Goal: Information Seeking & Learning: Learn about a topic

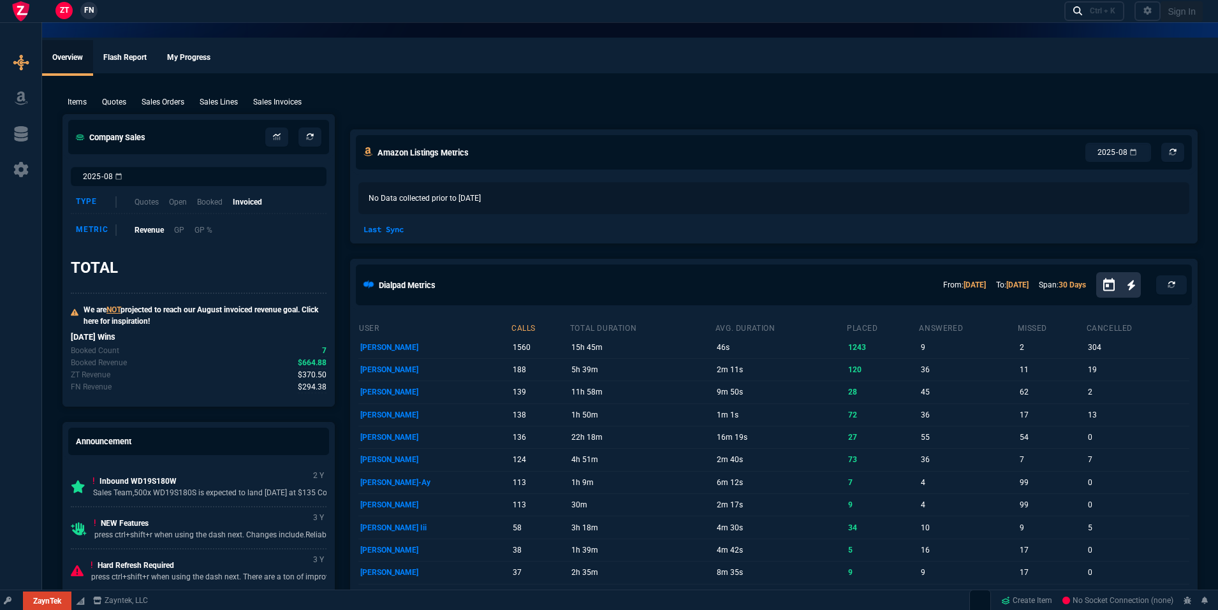
select select "19: totals"
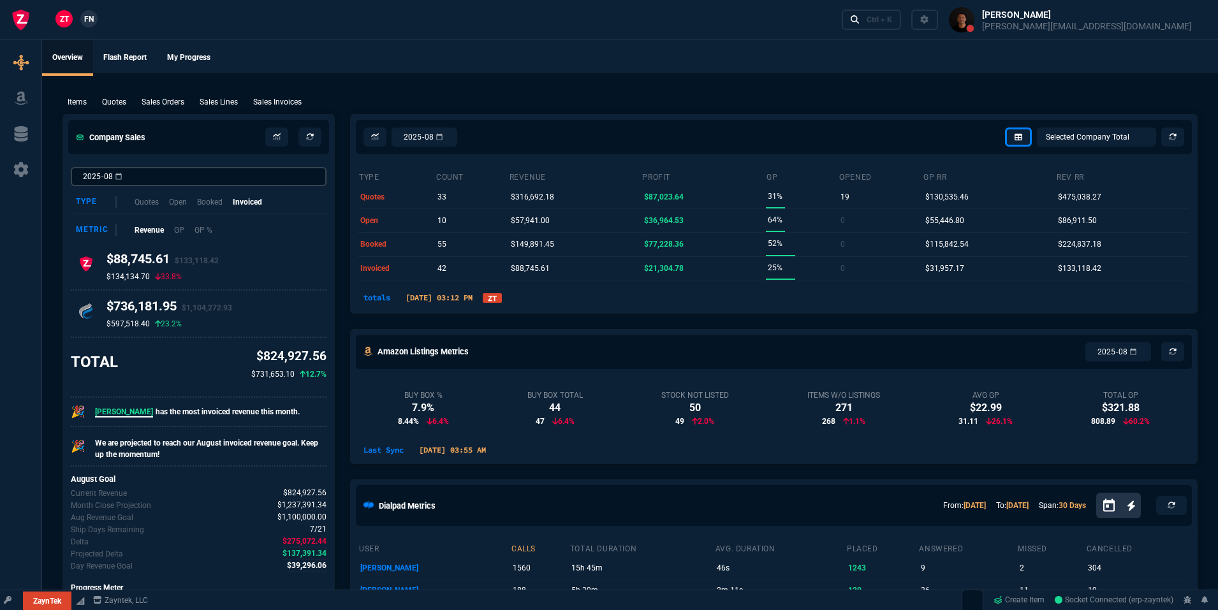
select select
click at [502, 297] on link "ZT" at bounding box center [492, 298] width 19 height 10
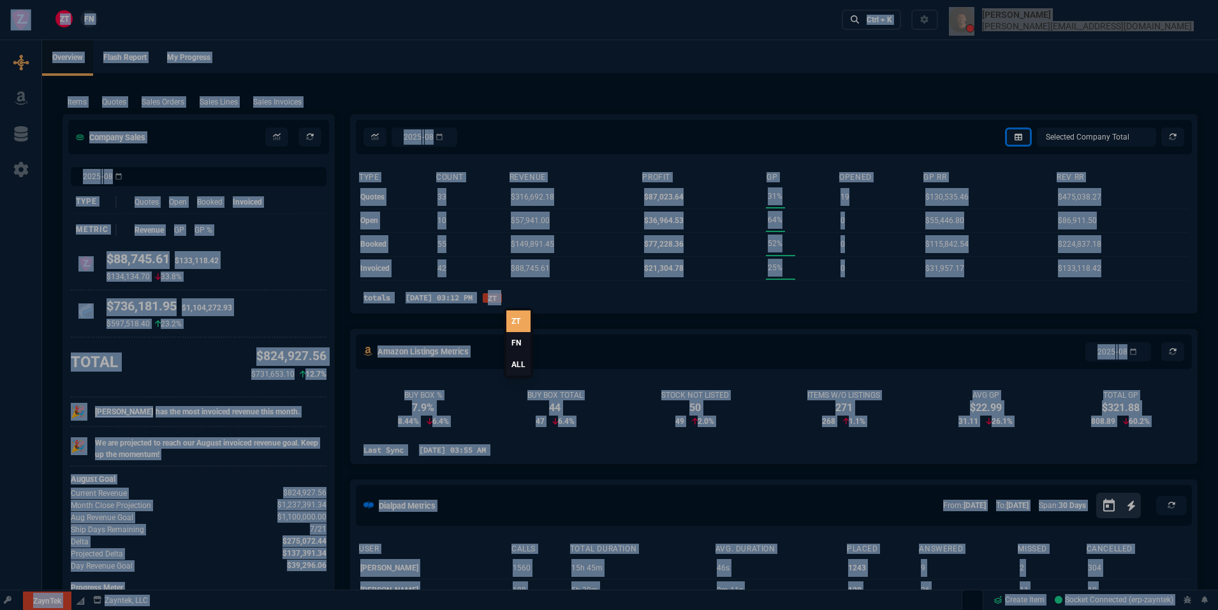
click at [517, 297] on div at bounding box center [609, 305] width 1218 height 610
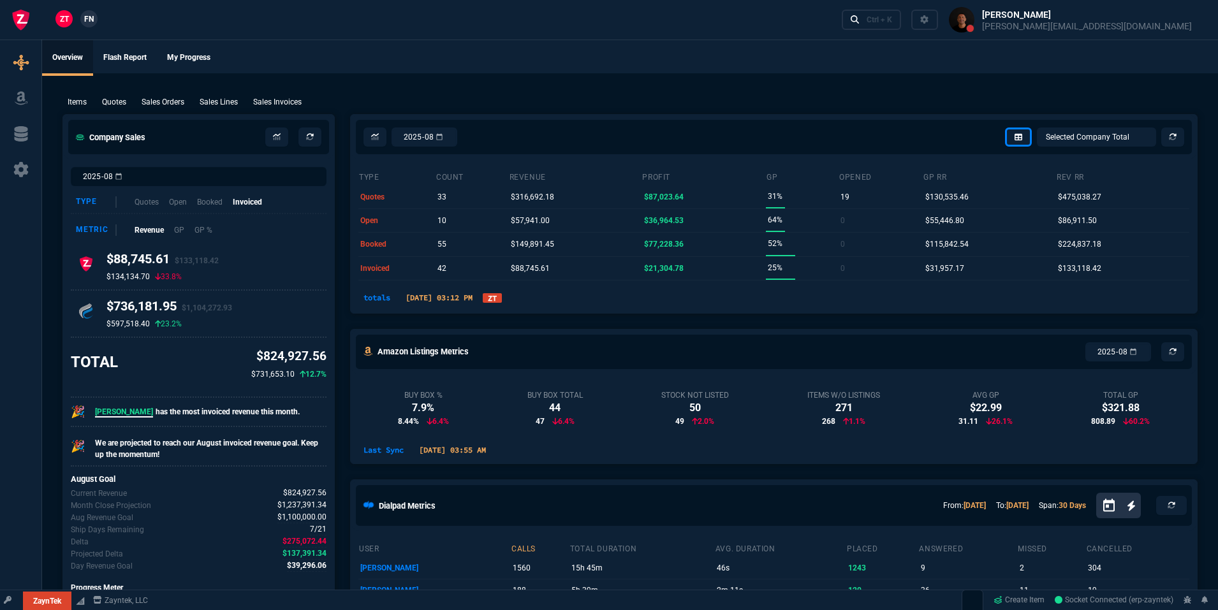
click at [502, 297] on link "ZT" at bounding box center [492, 298] width 19 height 10
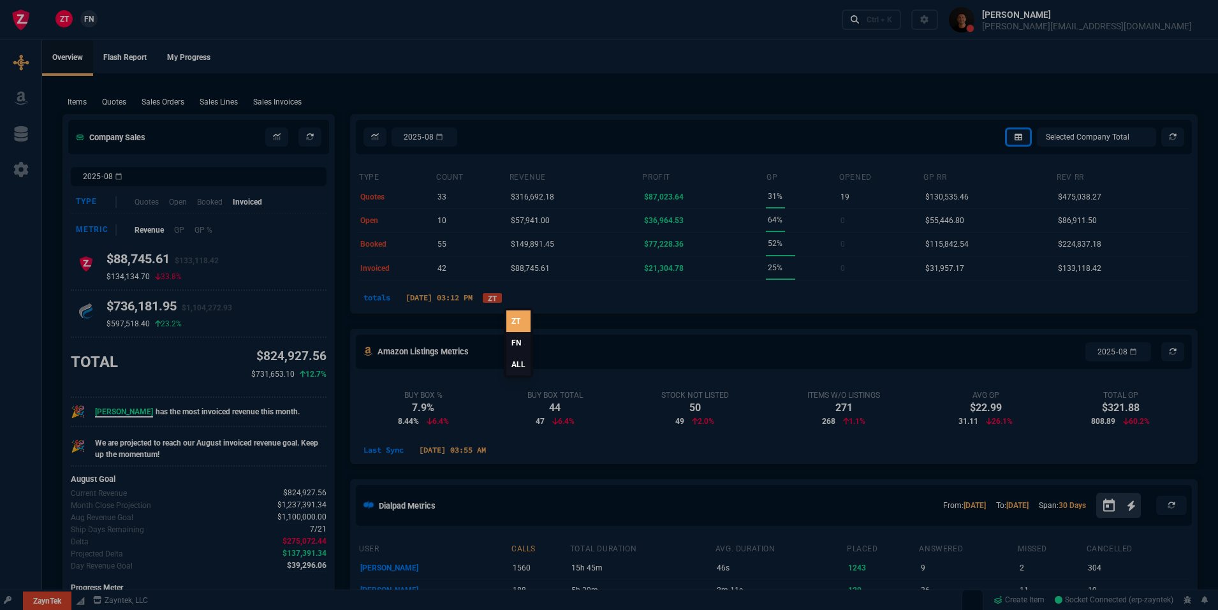
click at [513, 348] on link "FN" at bounding box center [518, 343] width 24 height 22
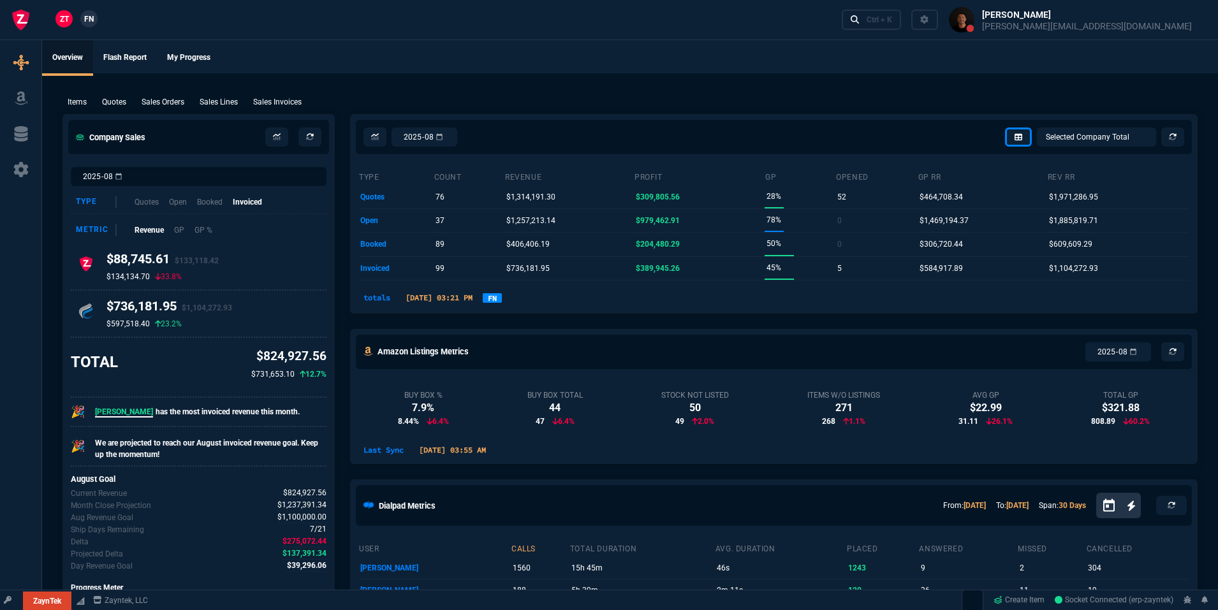
click at [502, 302] on link "FN" at bounding box center [492, 298] width 19 height 10
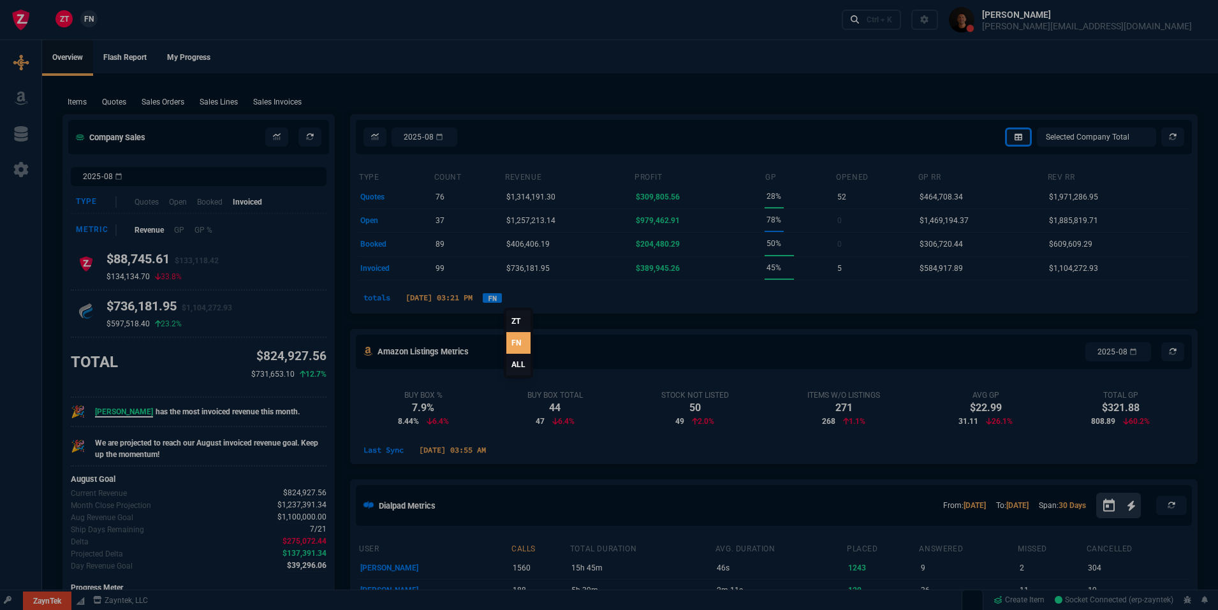
click at [525, 370] on link "ALL" at bounding box center [518, 365] width 24 height 22
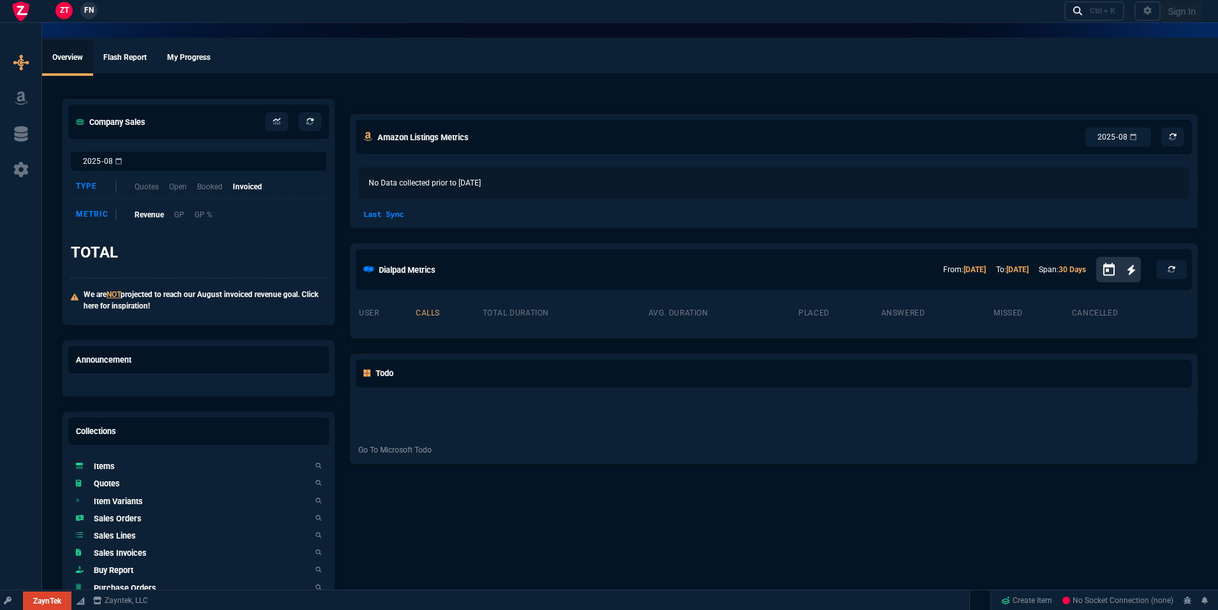
select select "19: totals"
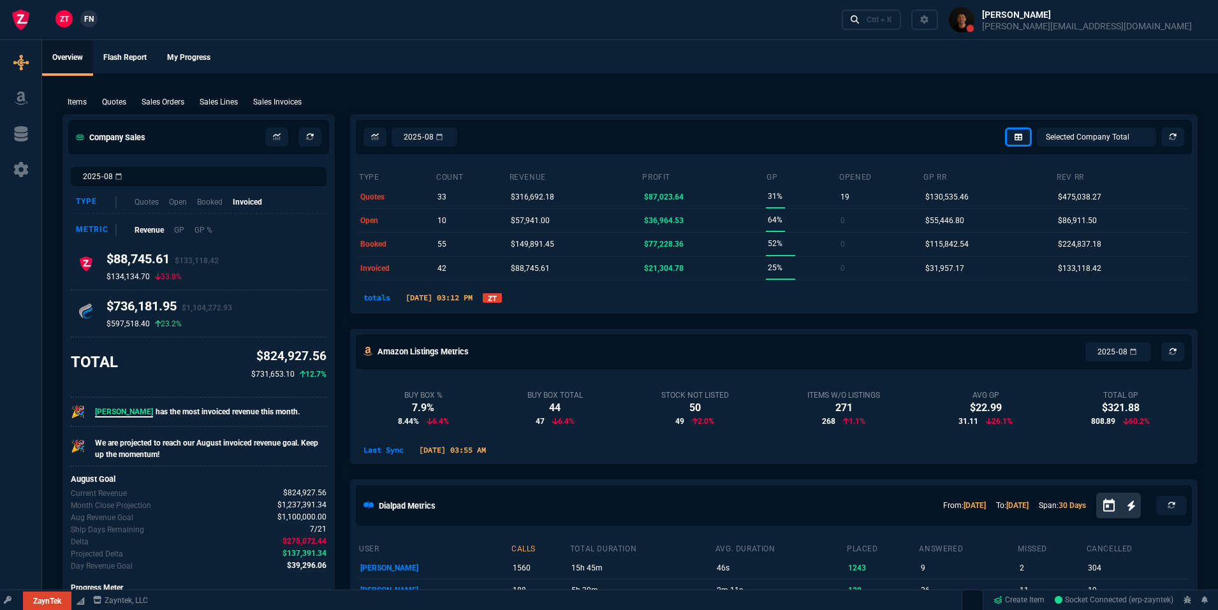
select select
drag, startPoint x: 517, startPoint y: 290, endPoint x: 509, endPoint y: 307, distance: 18.8
click at [502, 290] on nx-fornida-dropdown "ZT" at bounding box center [492, 297] width 19 height 15
click at [502, 300] on link "ZT" at bounding box center [492, 298] width 19 height 10
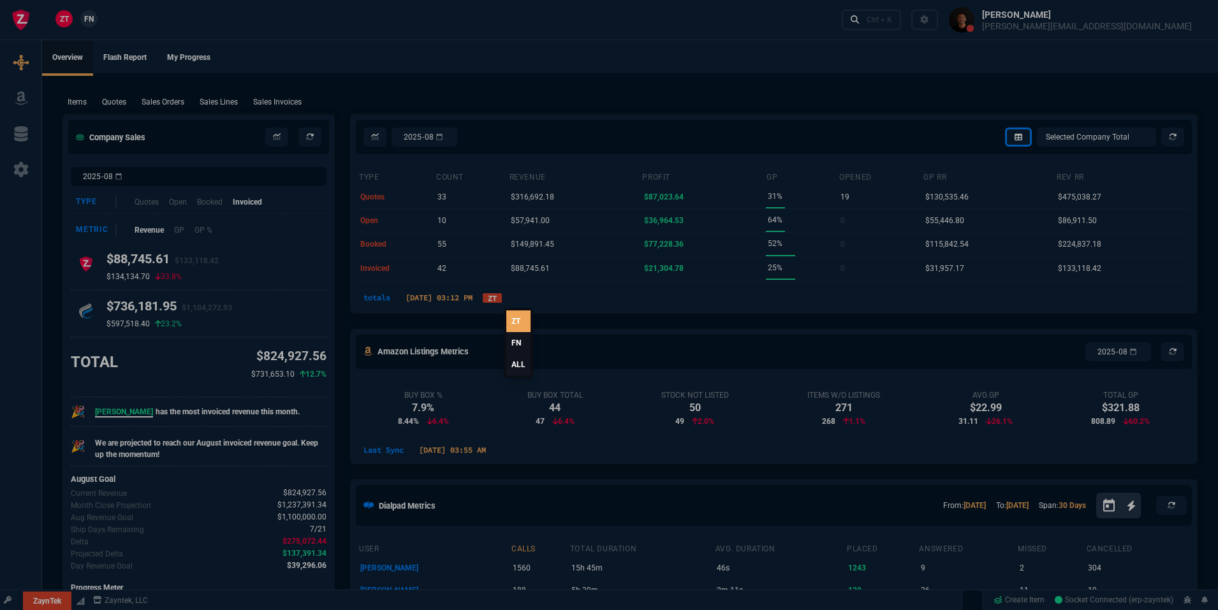
click at [516, 362] on link "ALL" at bounding box center [518, 365] width 24 height 22
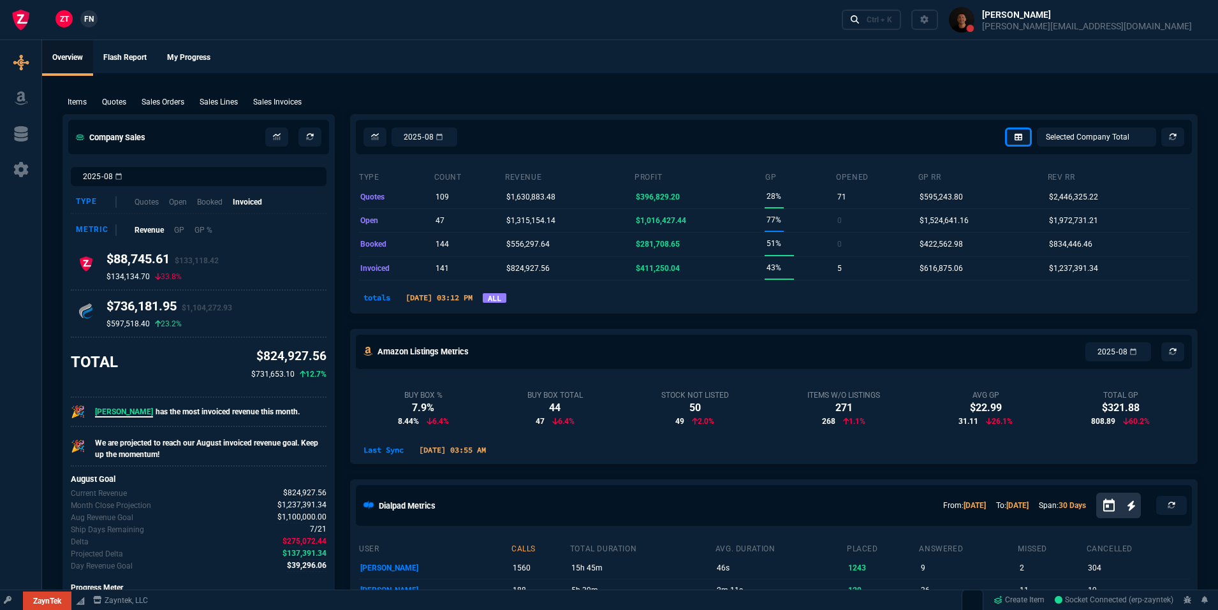
click at [506, 296] on link "ALL" at bounding box center [495, 298] width 24 height 10
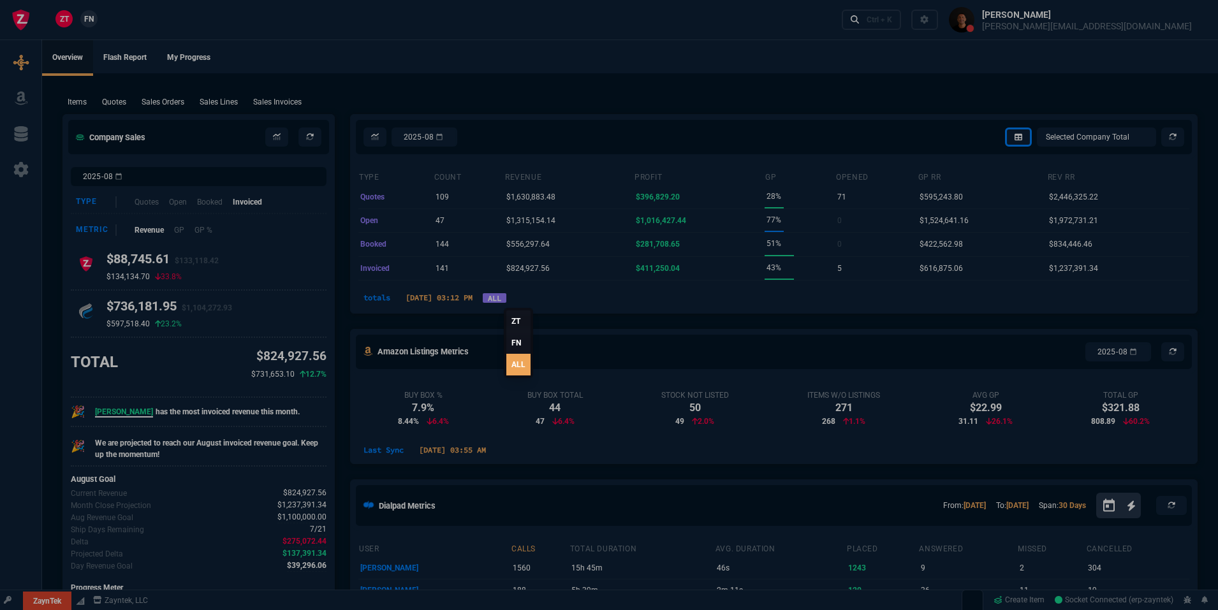
click at [518, 342] on link "FN" at bounding box center [518, 343] width 24 height 22
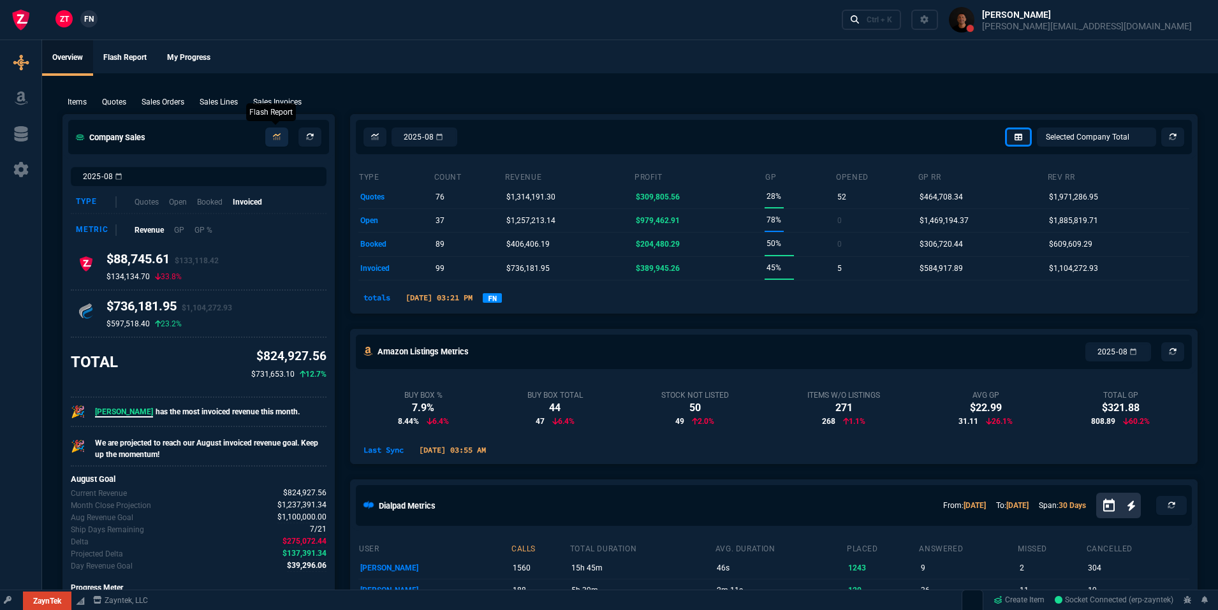
click at [272, 135] on link at bounding box center [276, 137] width 23 height 19
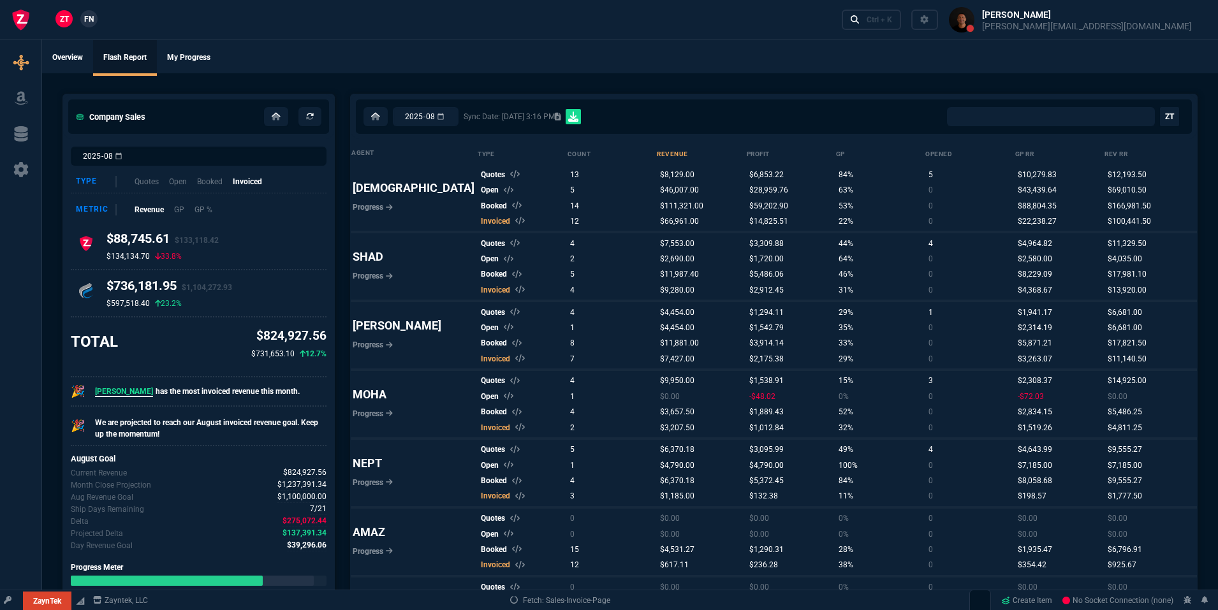
select select "0:"
click at [276, 113] on icon at bounding box center [276, 117] width 9 height 8
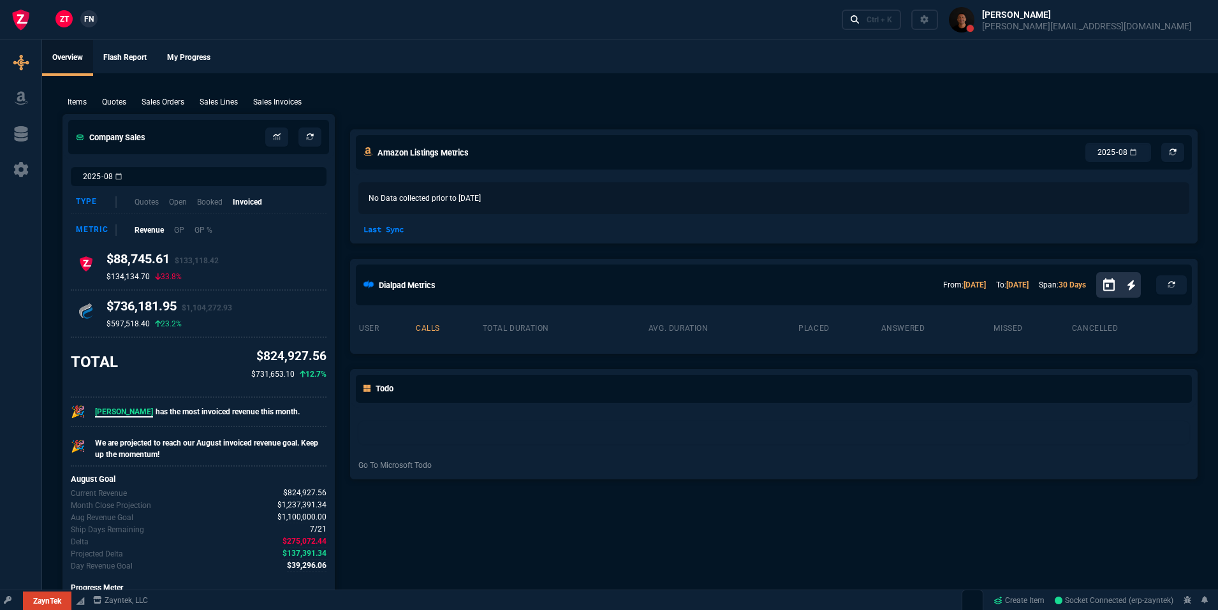
select select
select select "19: totals"
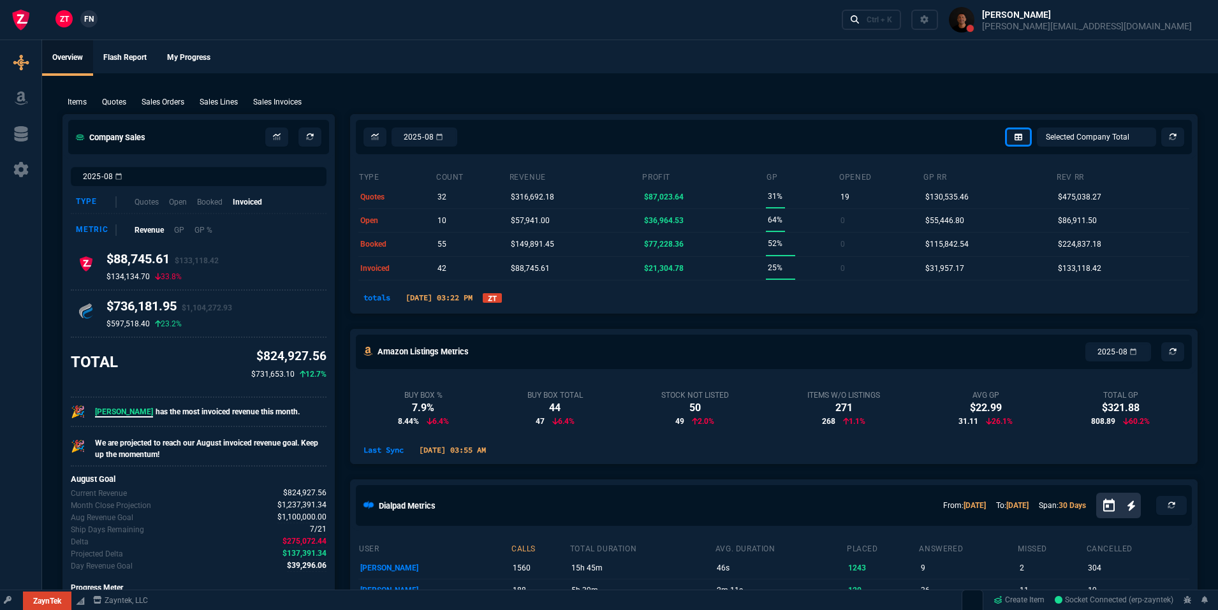
click at [502, 302] on link "ZT" at bounding box center [492, 298] width 19 height 10
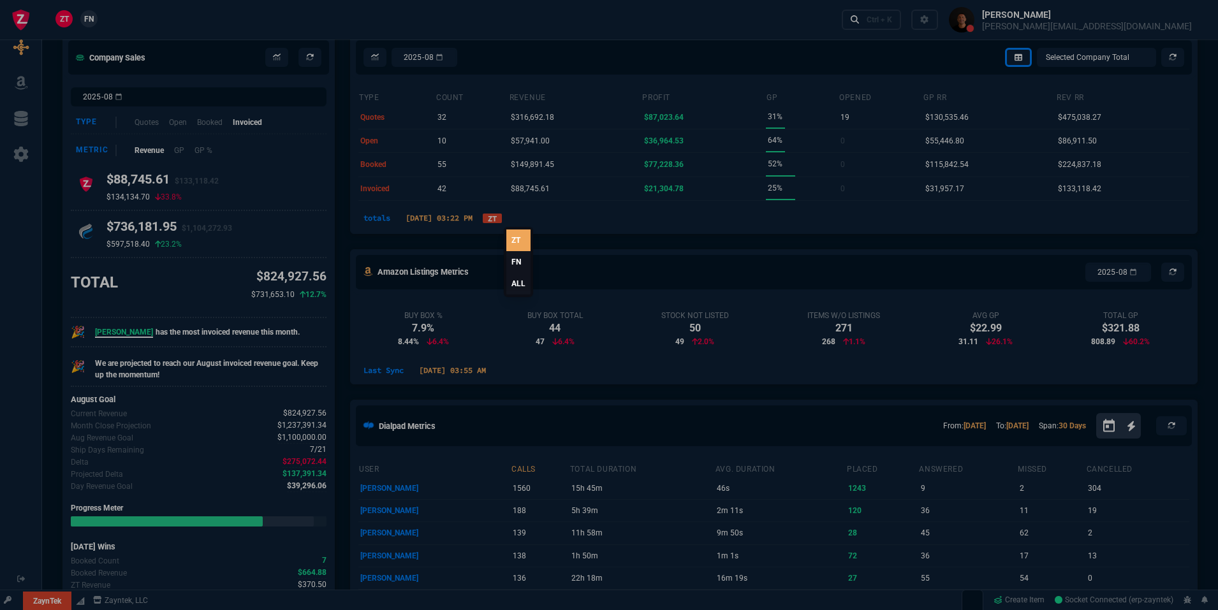
scroll to position [84, 0]
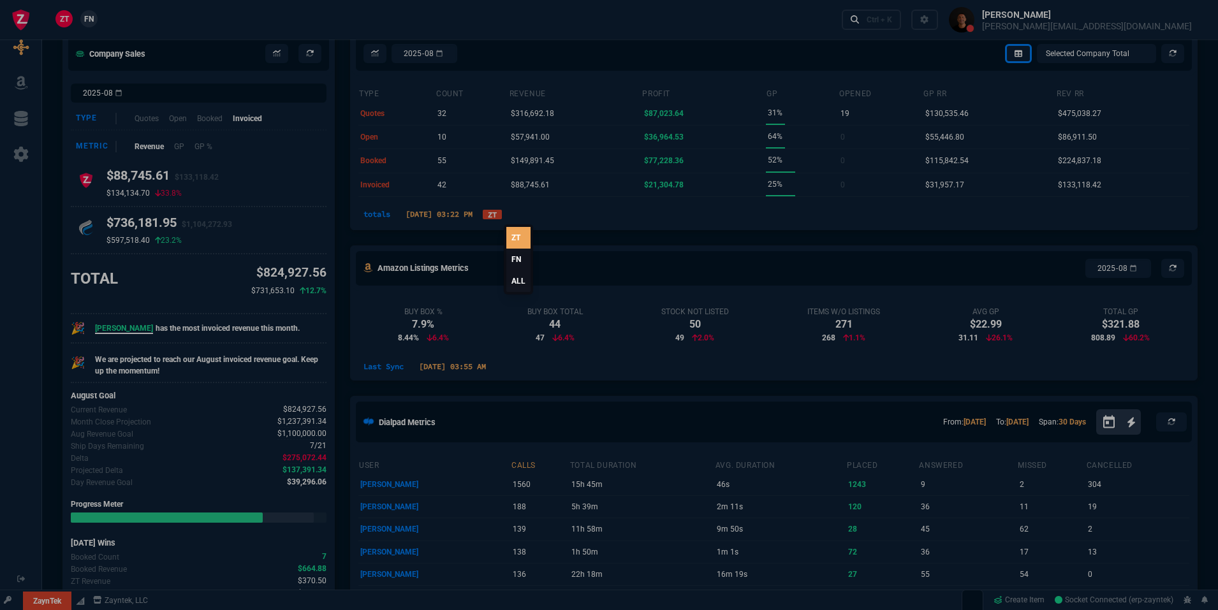
click at [524, 286] on link "ALL" at bounding box center [518, 281] width 24 height 22
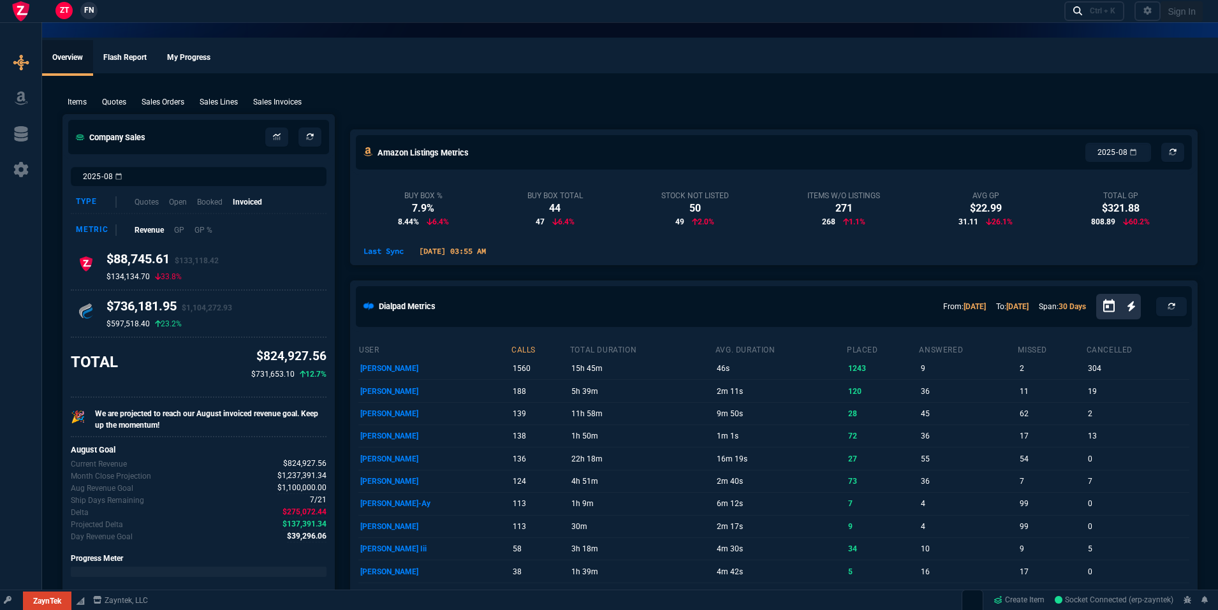
select select "19: totals"
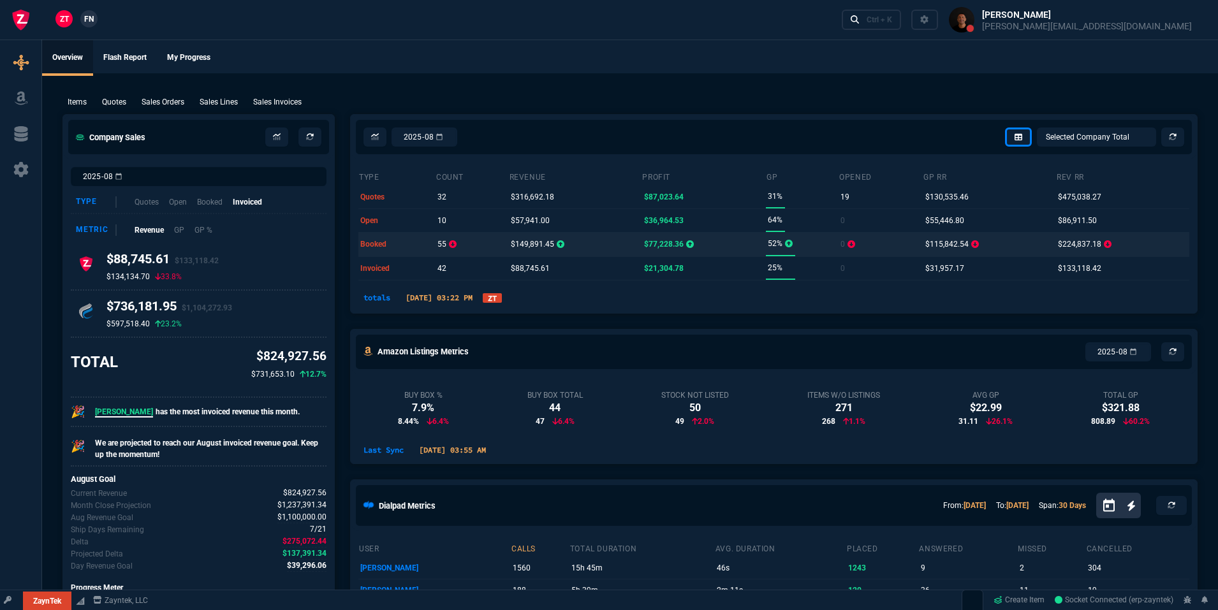
select select
click at [502, 295] on link "ZT" at bounding box center [492, 298] width 19 height 10
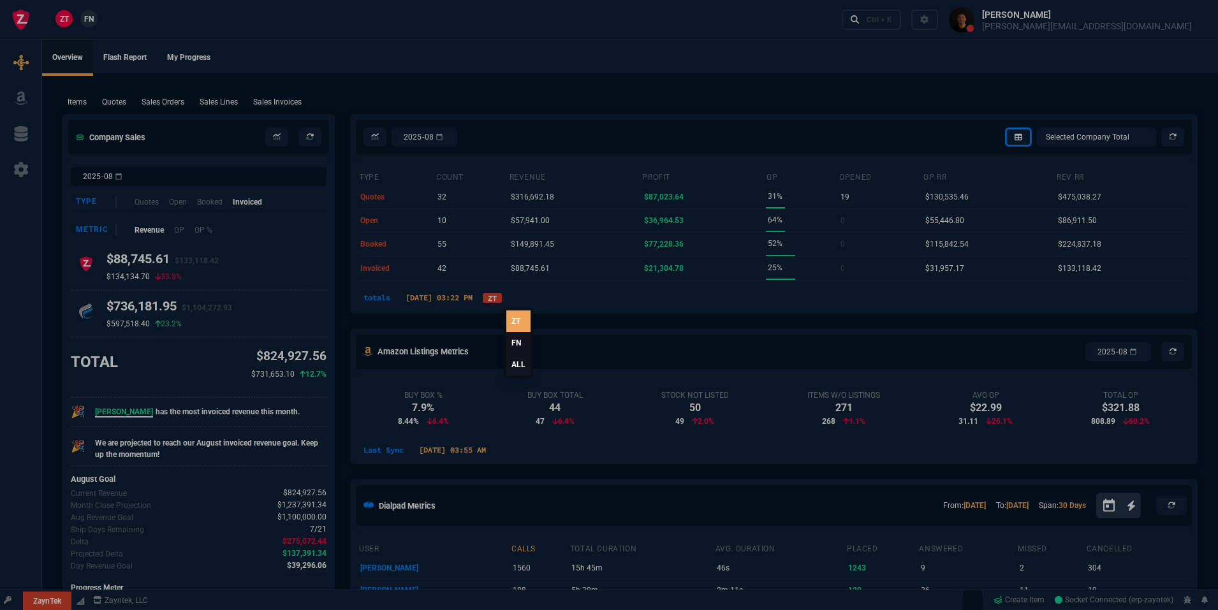
click at [517, 344] on link "FN" at bounding box center [518, 343] width 24 height 22
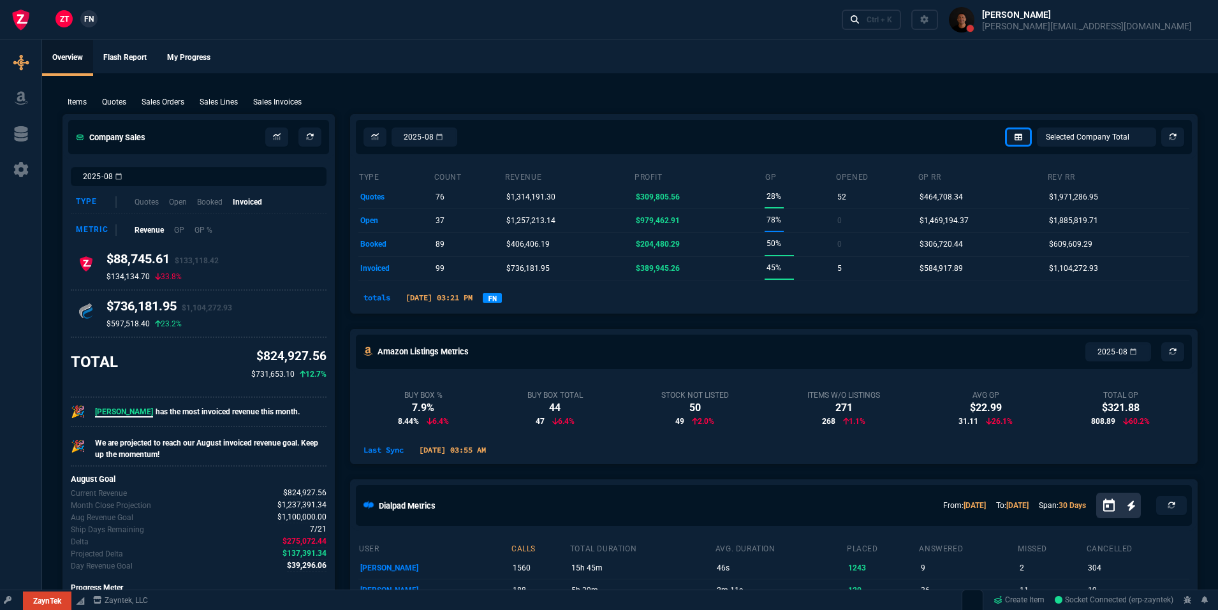
click at [502, 299] on nx-fornida-dropdown "FN" at bounding box center [492, 297] width 19 height 15
click at [502, 303] on link "FN" at bounding box center [492, 298] width 19 height 10
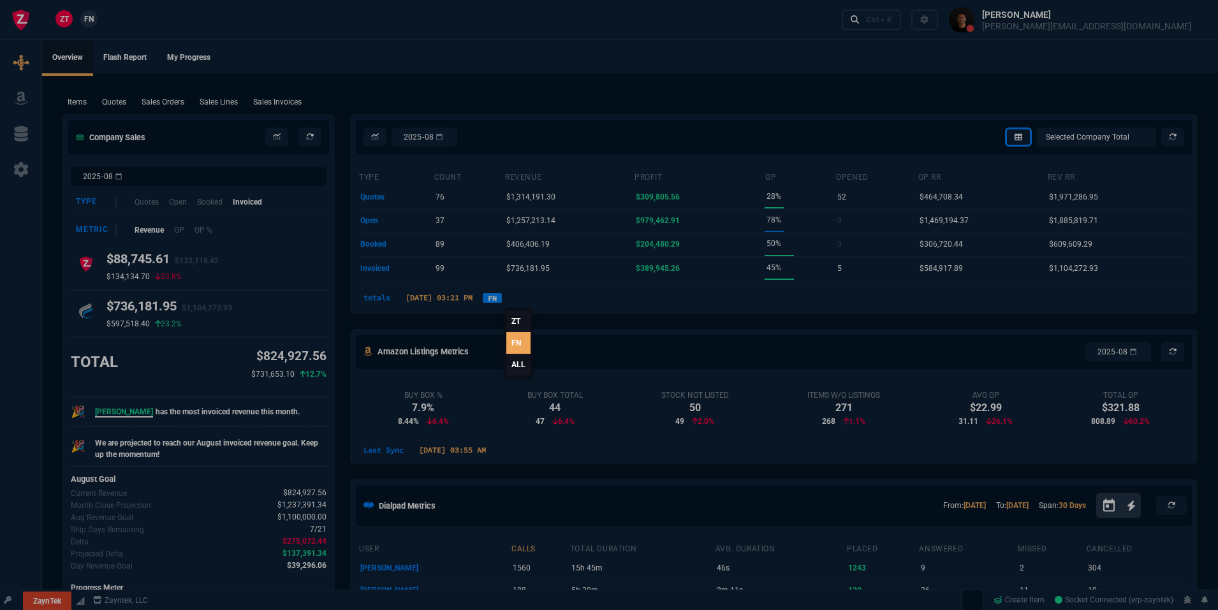
click at [510, 365] on link "ALL" at bounding box center [518, 365] width 24 height 22
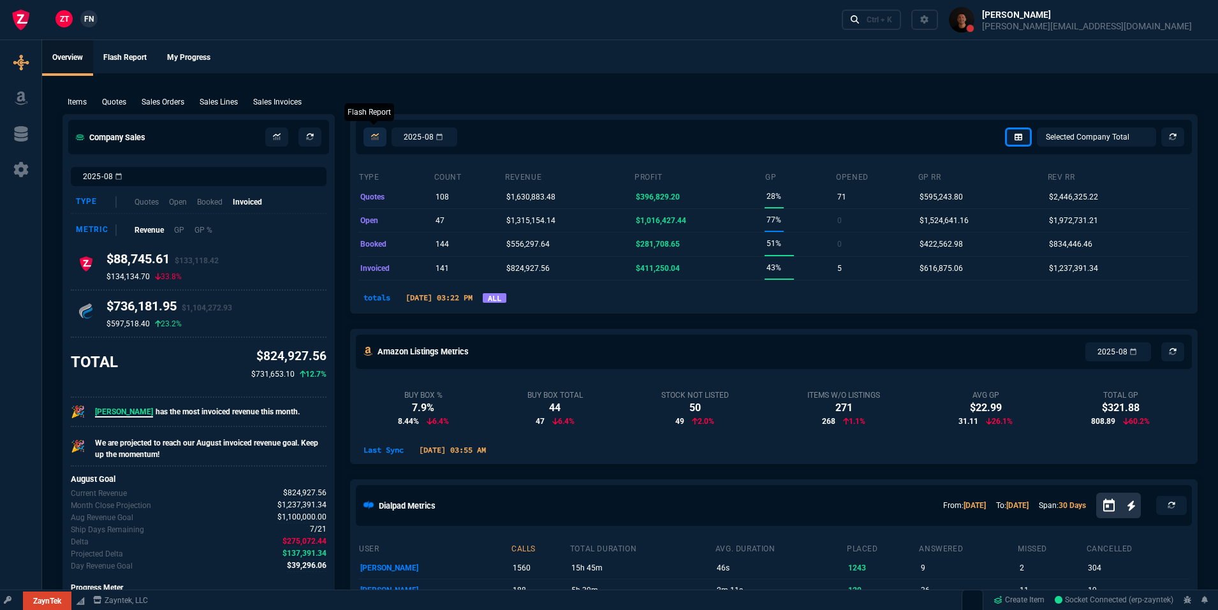
click at [369, 142] on link at bounding box center [375, 137] width 23 height 19
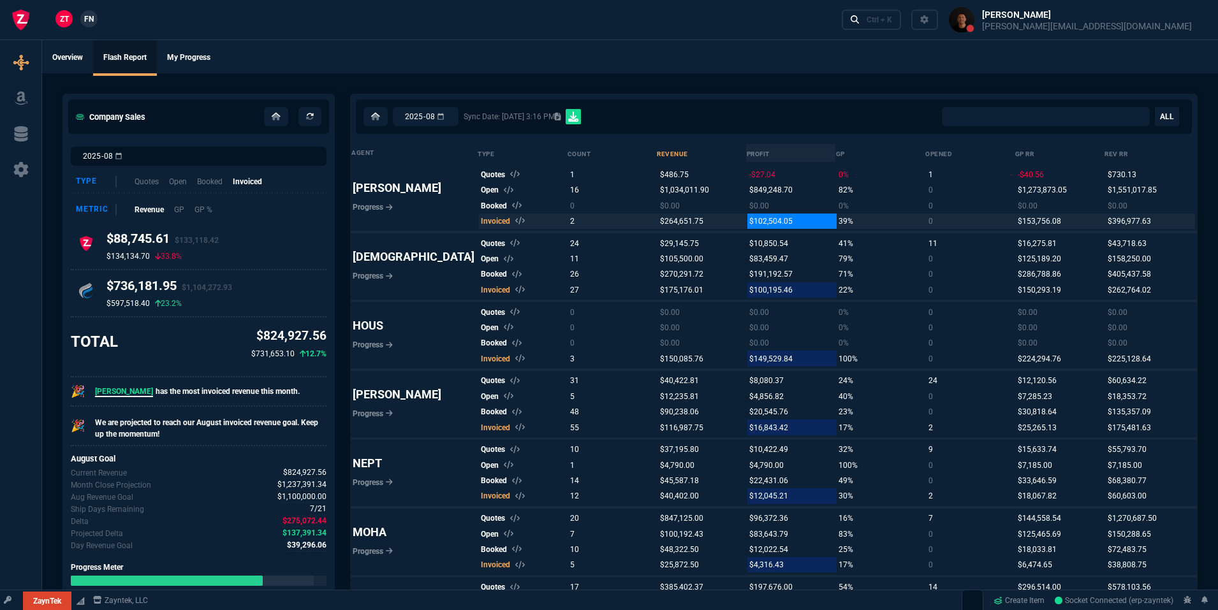
click at [749, 221] on span "$102,504.05" at bounding box center [770, 221] width 43 height 9
select select "0:"
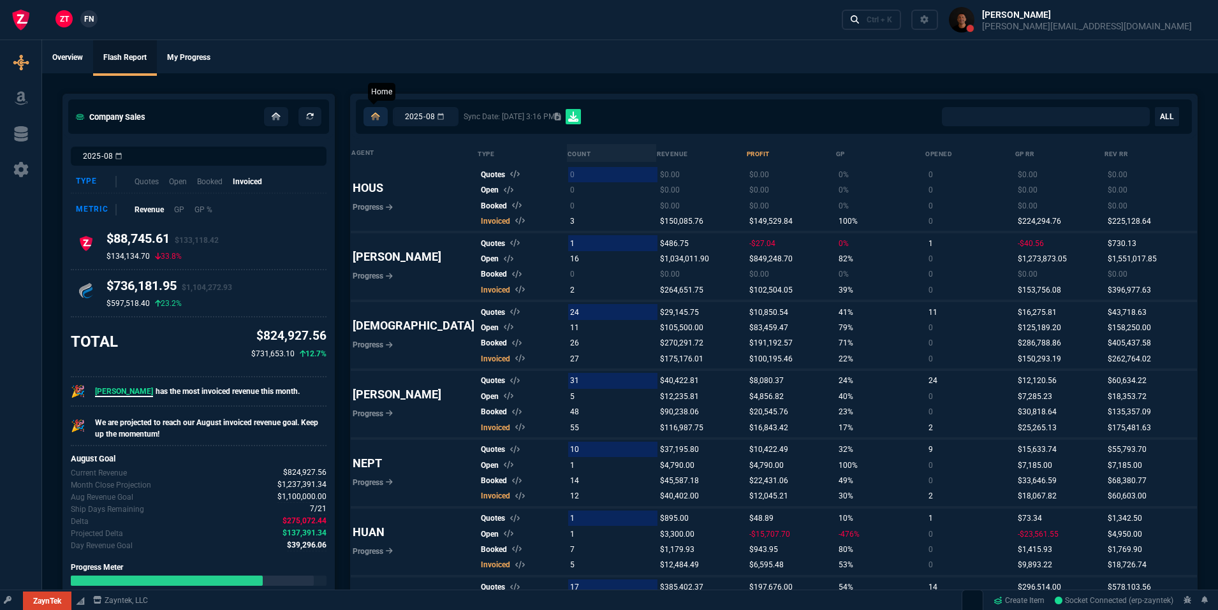
click at [379, 122] on nx-icon at bounding box center [375, 116] width 9 height 11
select select "19: totals"
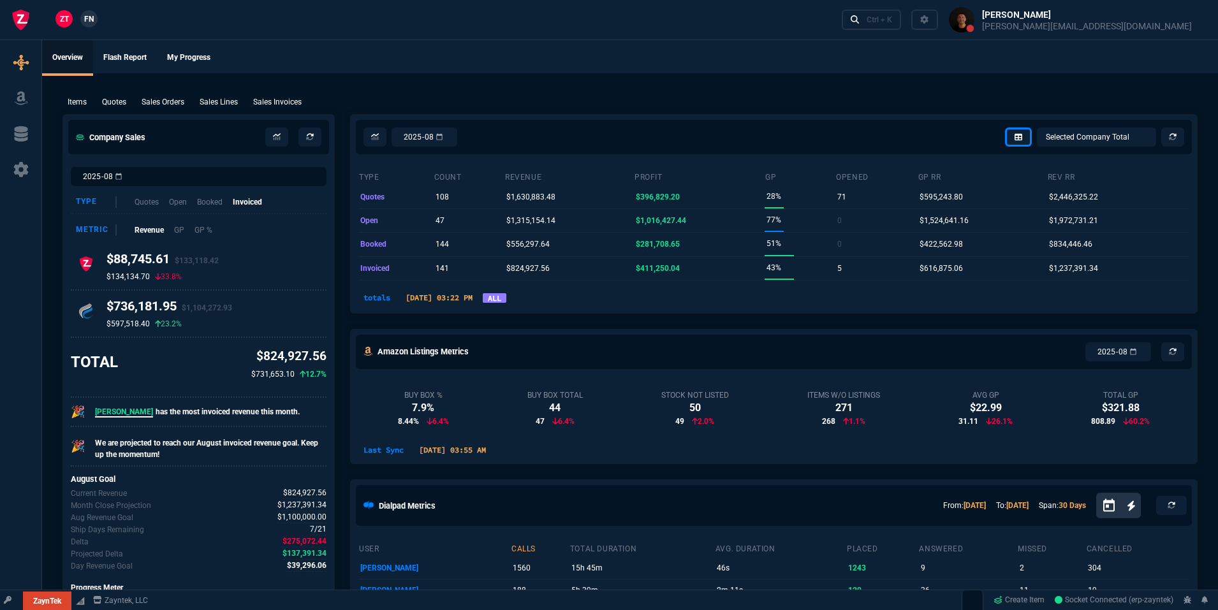
click at [506, 300] on link "ALL" at bounding box center [495, 298] width 24 height 10
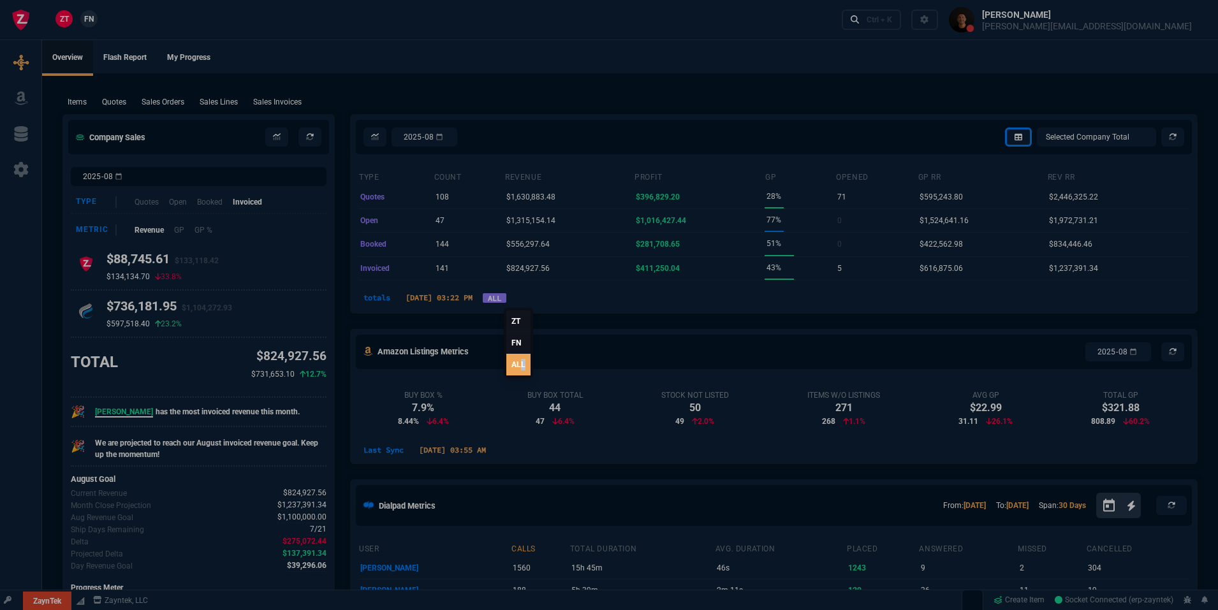
drag, startPoint x: 526, startPoint y: 367, endPoint x: 520, endPoint y: 371, distance: 6.8
click at [522, 370] on link "ALL" at bounding box center [518, 365] width 24 height 22
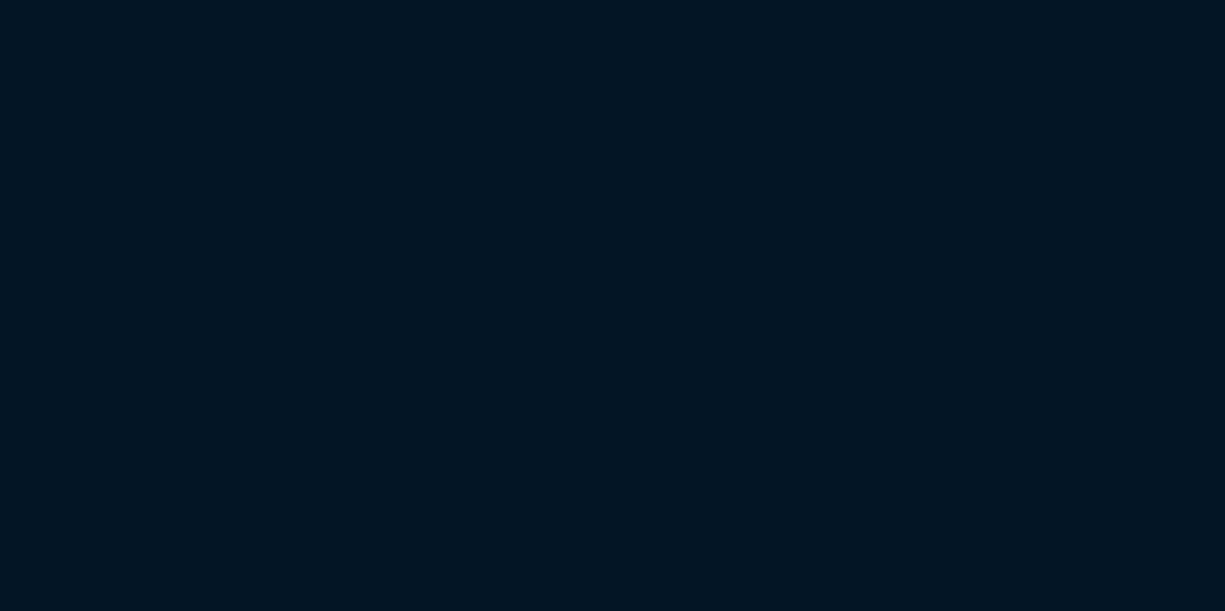
click at [351, 0] on html at bounding box center [612, 0] width 1225 height 0
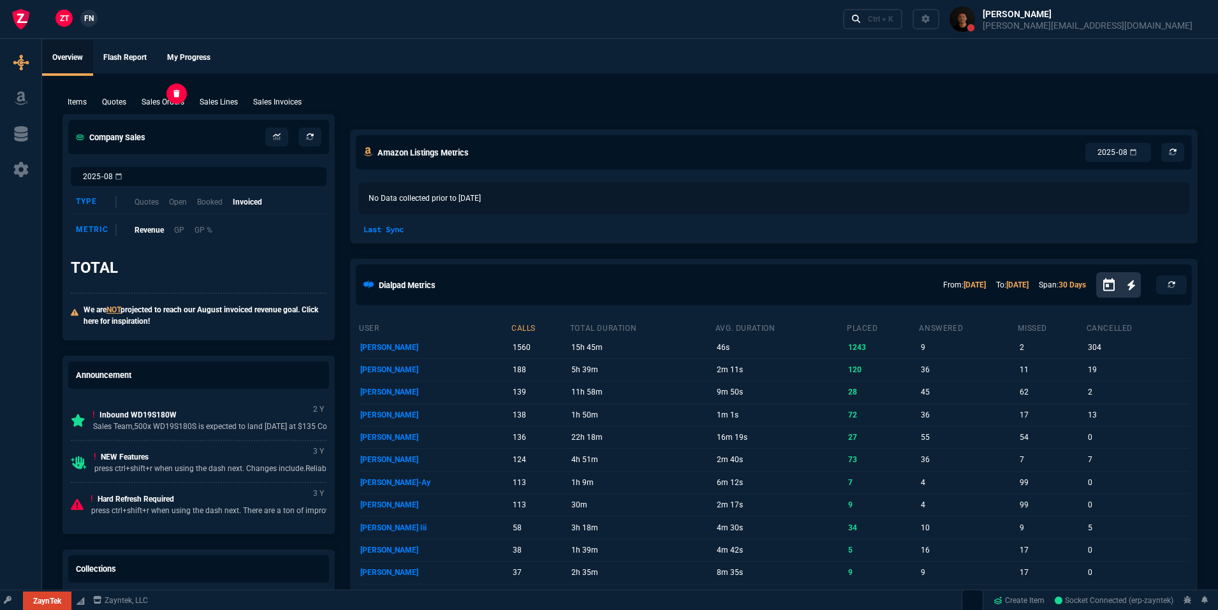
select select "19: totals"
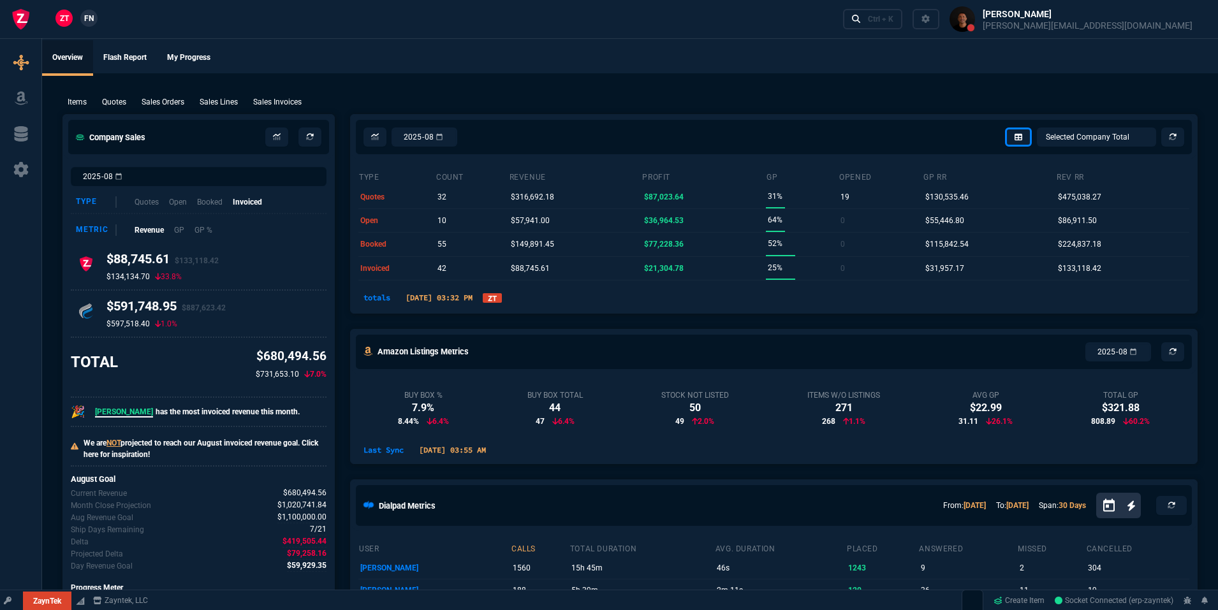
click at [502, 295] on link "ZT" at bounding box center [492, 298] width 19 height 10
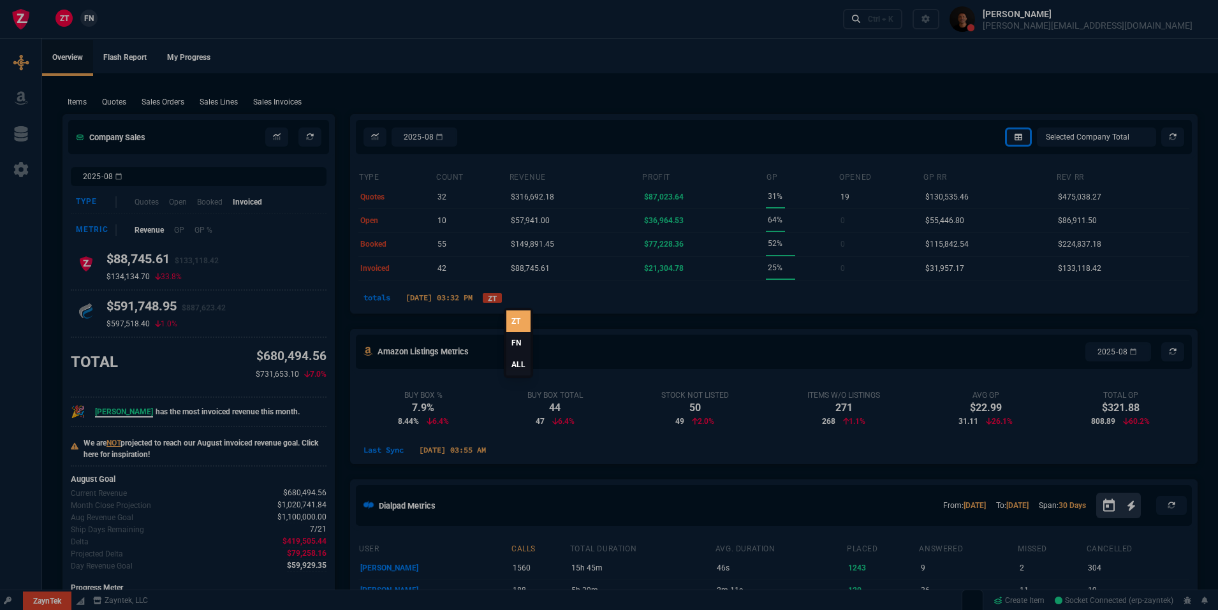
click at [519, 344] on link "FN" at bounding box center [518, 343] width 24 height 22
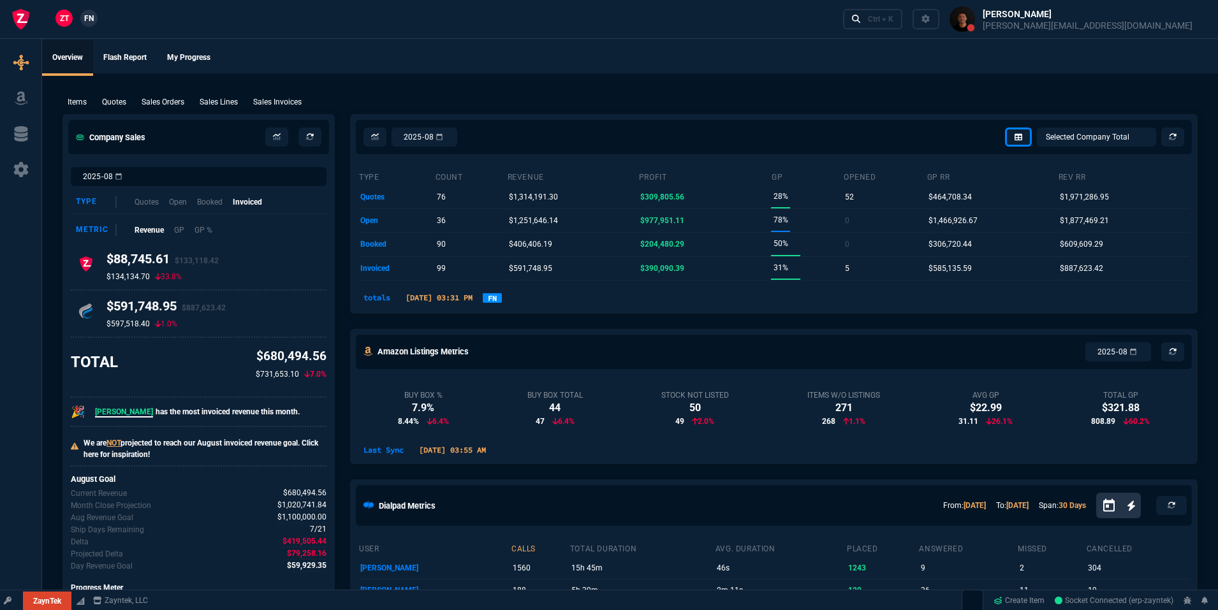
click at [502, 299] on link "FN" at bounding box center [492, 298] width 19 height 10
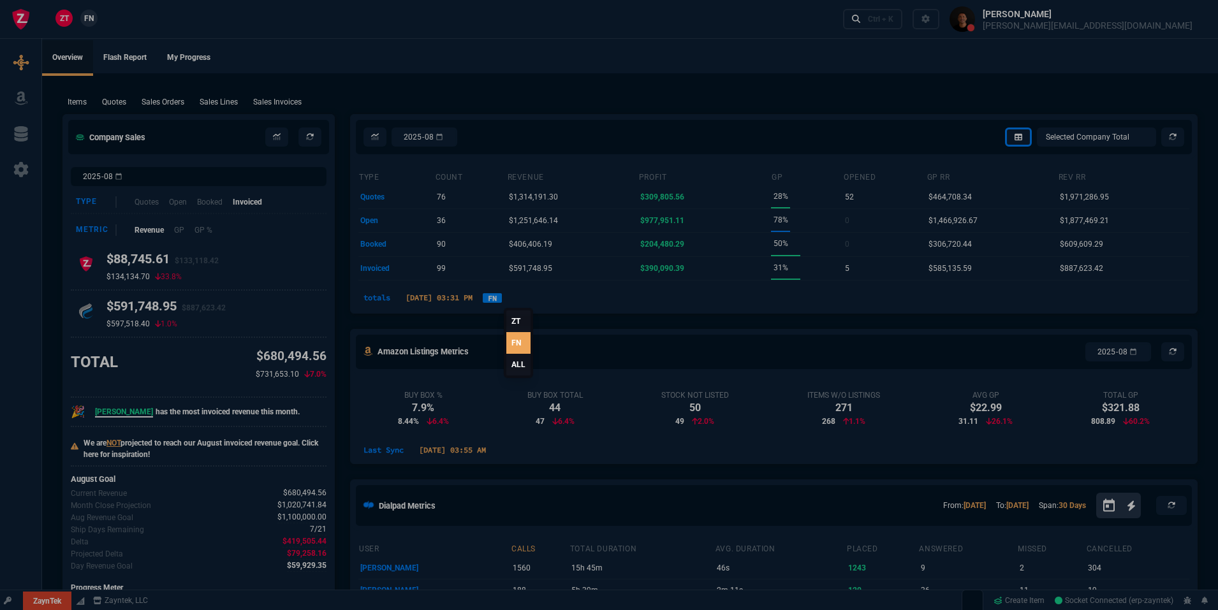
click at [512, 364] on link "ALL" at bounding box center [518, 365] width 24 height 22
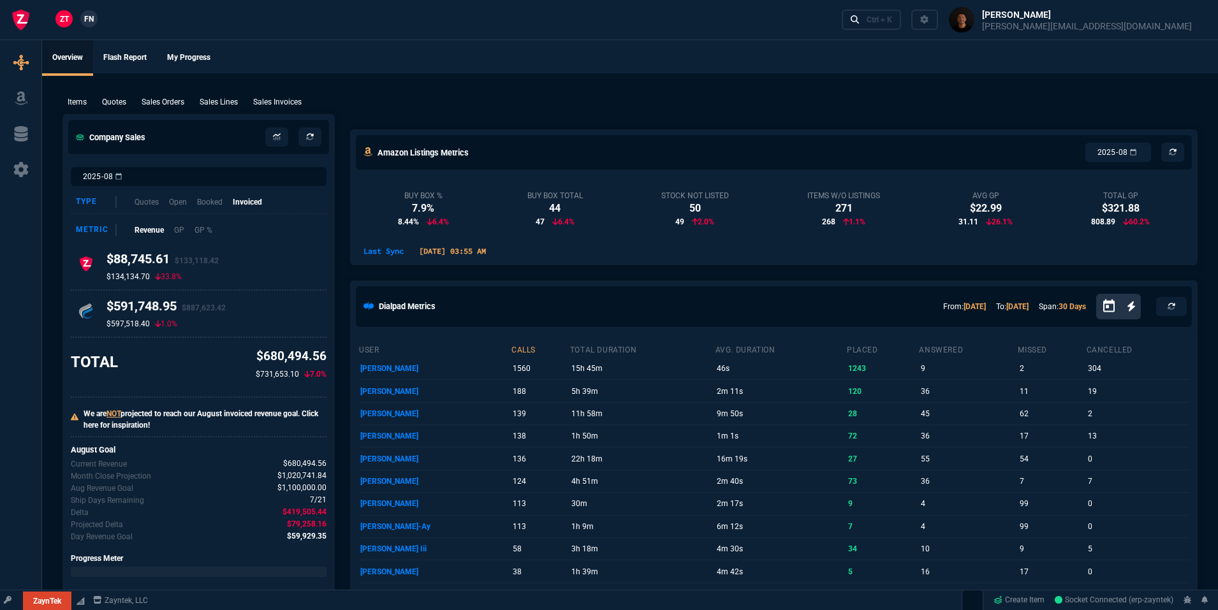
select select "19: totals"
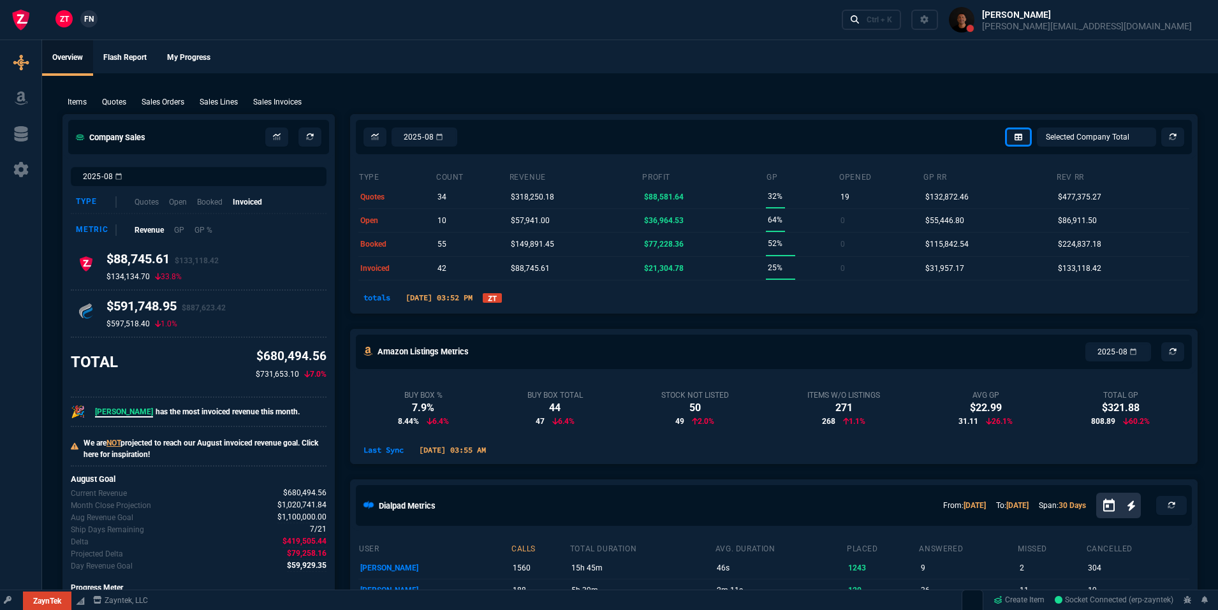
click at [502, 300] on link "ZT" at bounding box center [492, 298] width 19 height 10
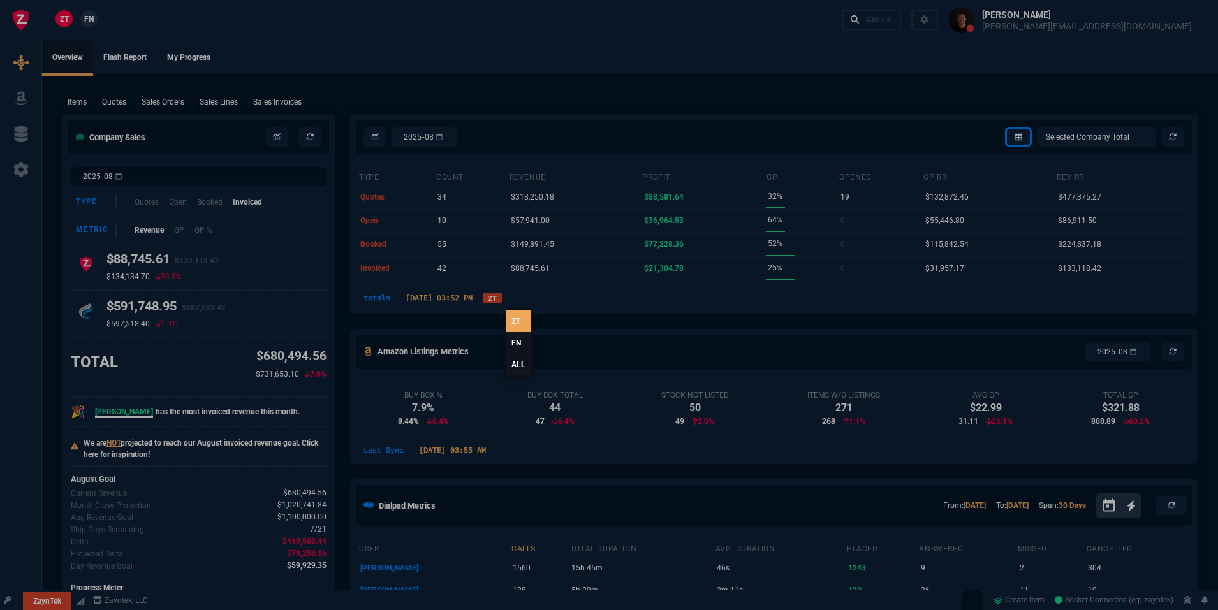
click at [511, 344] on link "FN" at bounding box center [518, 343] width 24 height 22
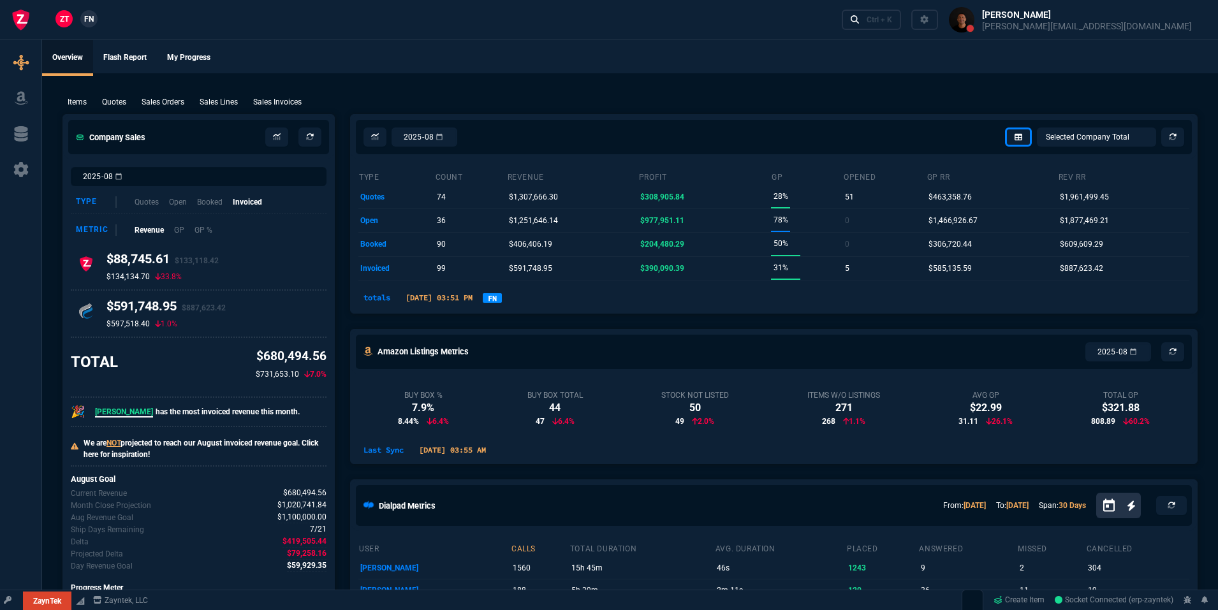
click at [502, 302] on link "FN" at bounding box center [492, 298] width 19 height 10
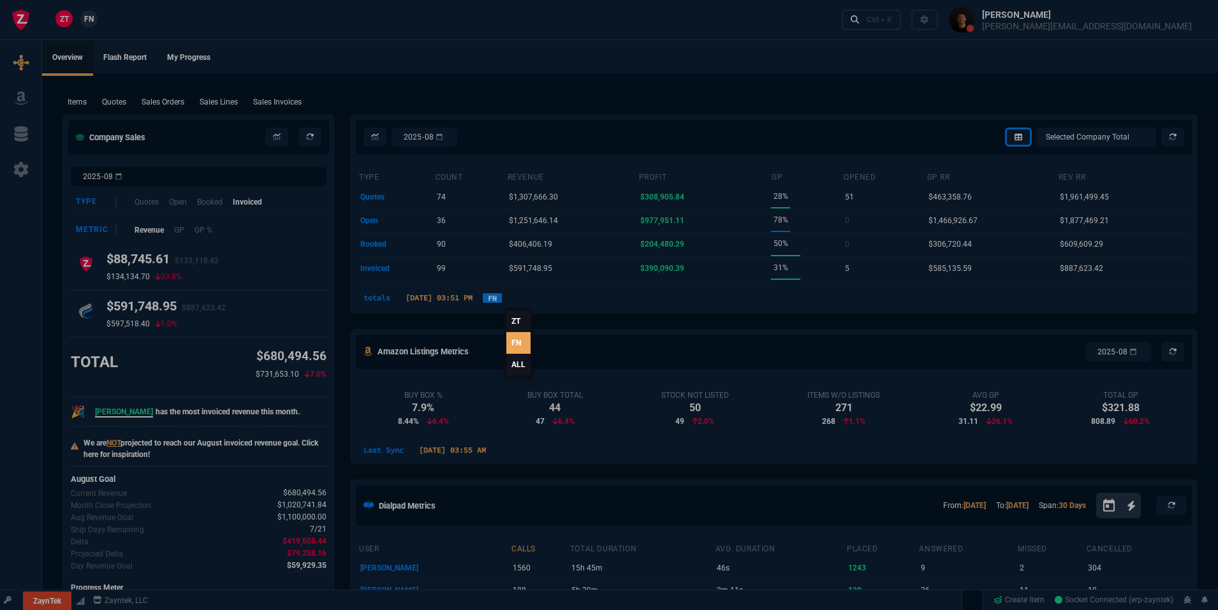
click at [519, 361] on link "ALL" at bounding box center [518, 365] width 24 height 22
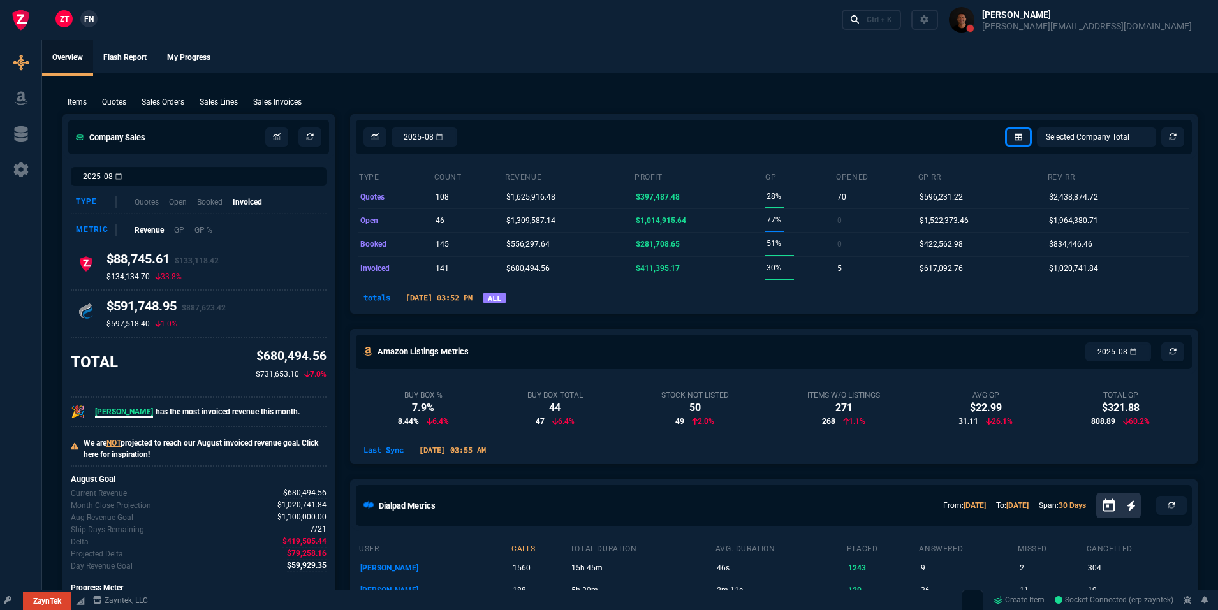
select select
